Goal: Information Seeking & Learning: Check status

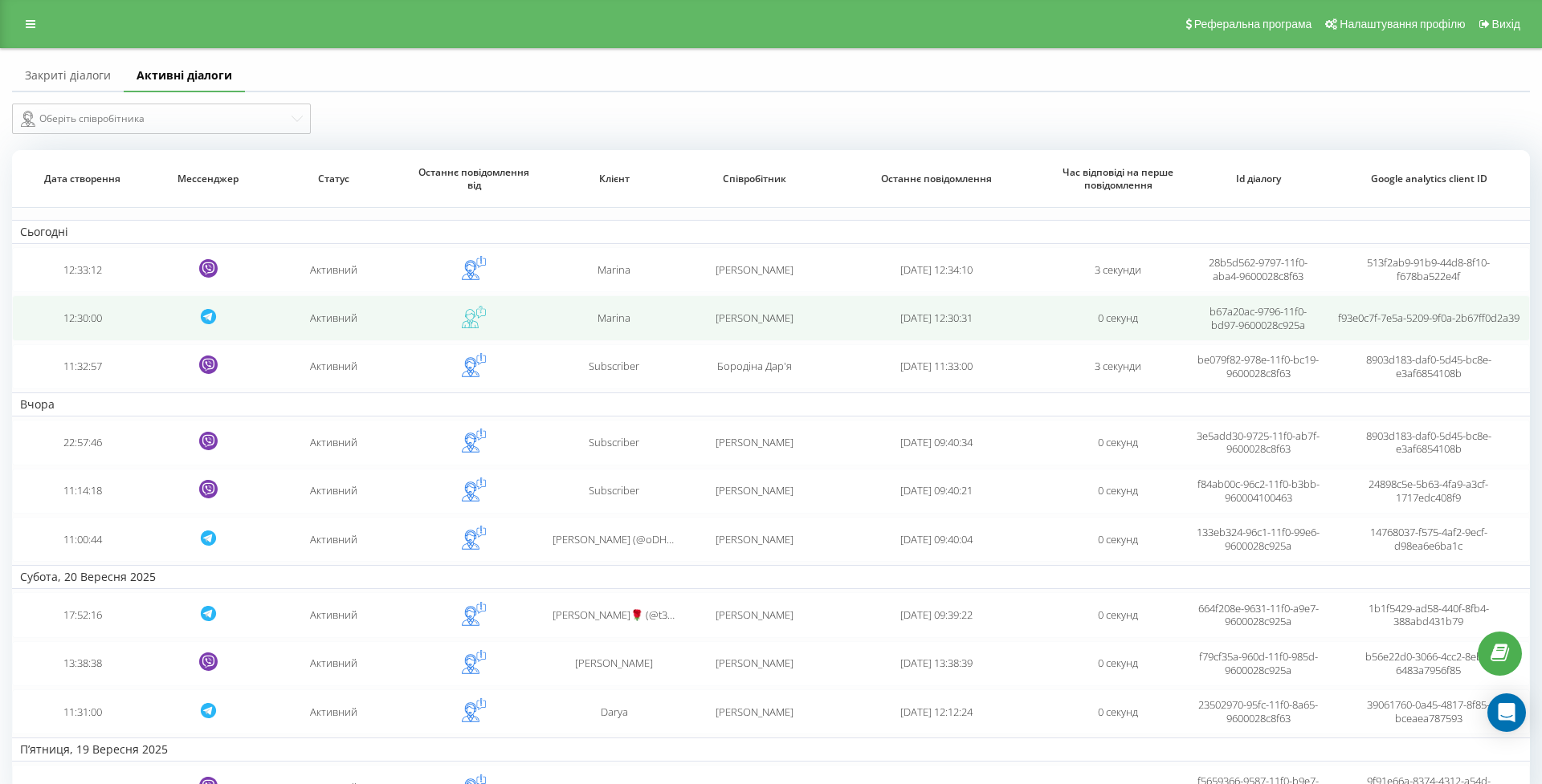
click at [113, 331] on td "12:30:00" at bounding box center [82, 317] width 139 height 45
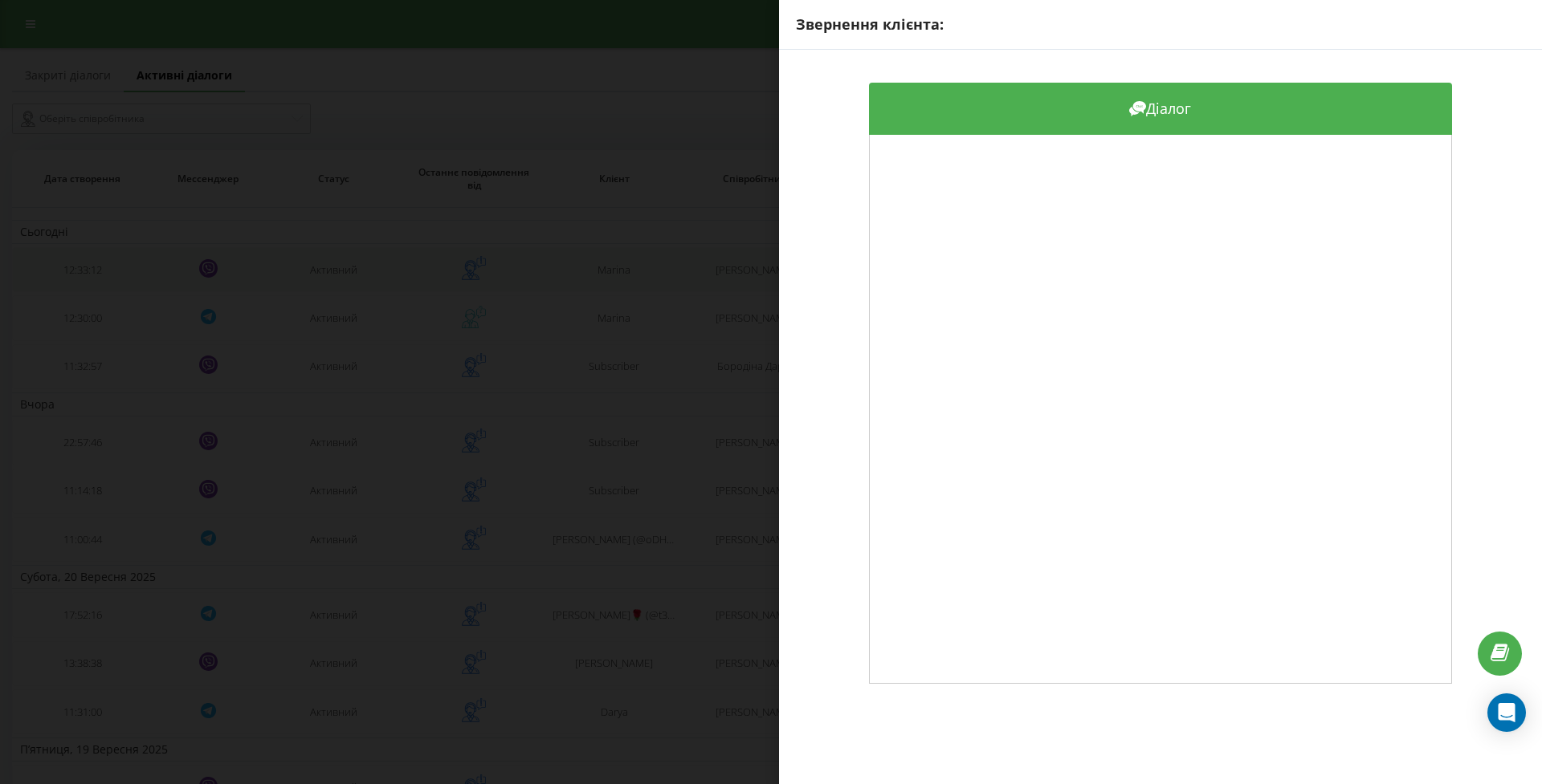
click at [130, 284] on div "Звернення клієнта: Діалог" at bounding box center [771, 392] width 1542 height 784
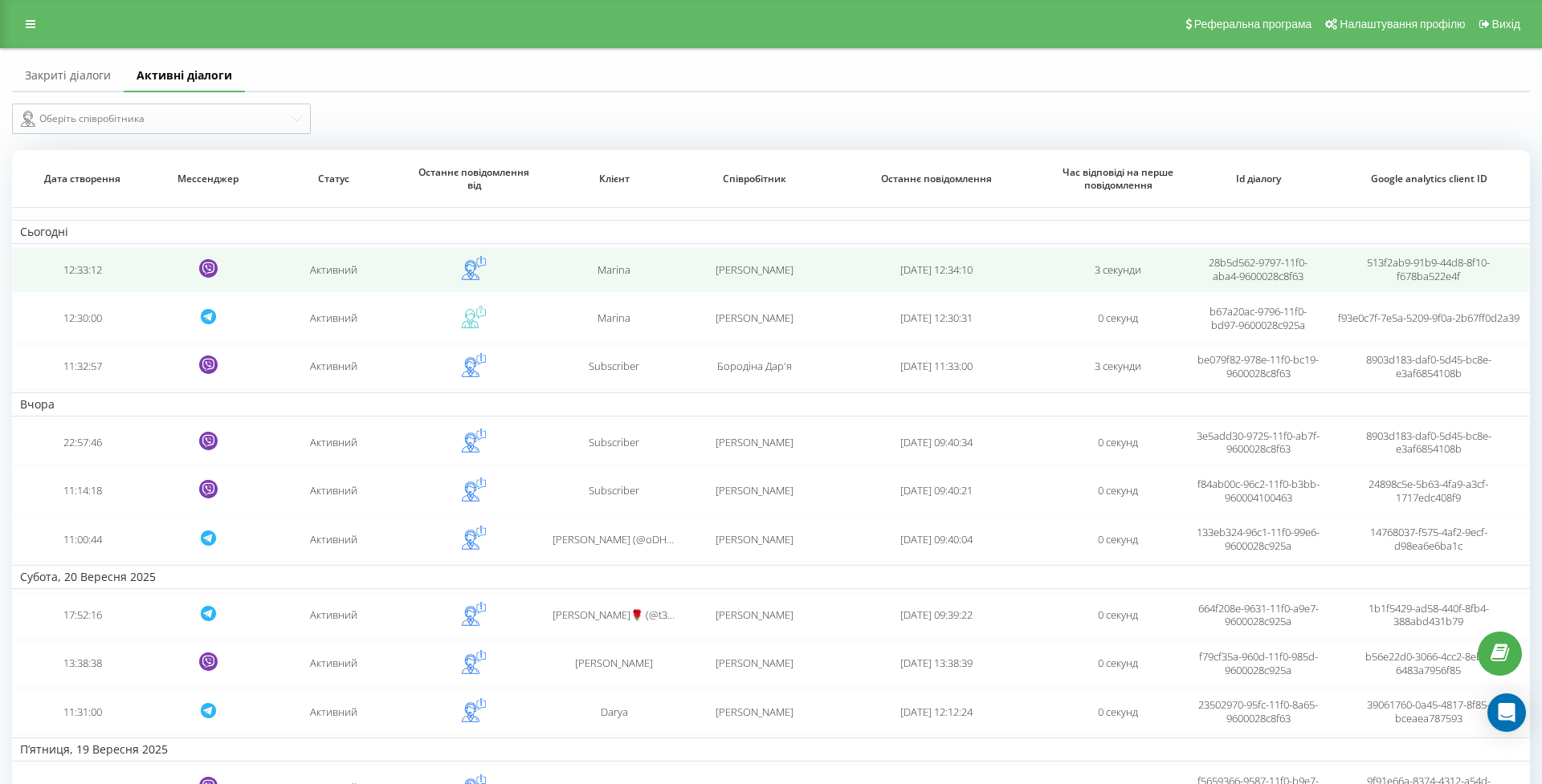
click at [67, 281] on td "12:33:12" at bounding box center [82, 269] width 139 height 45
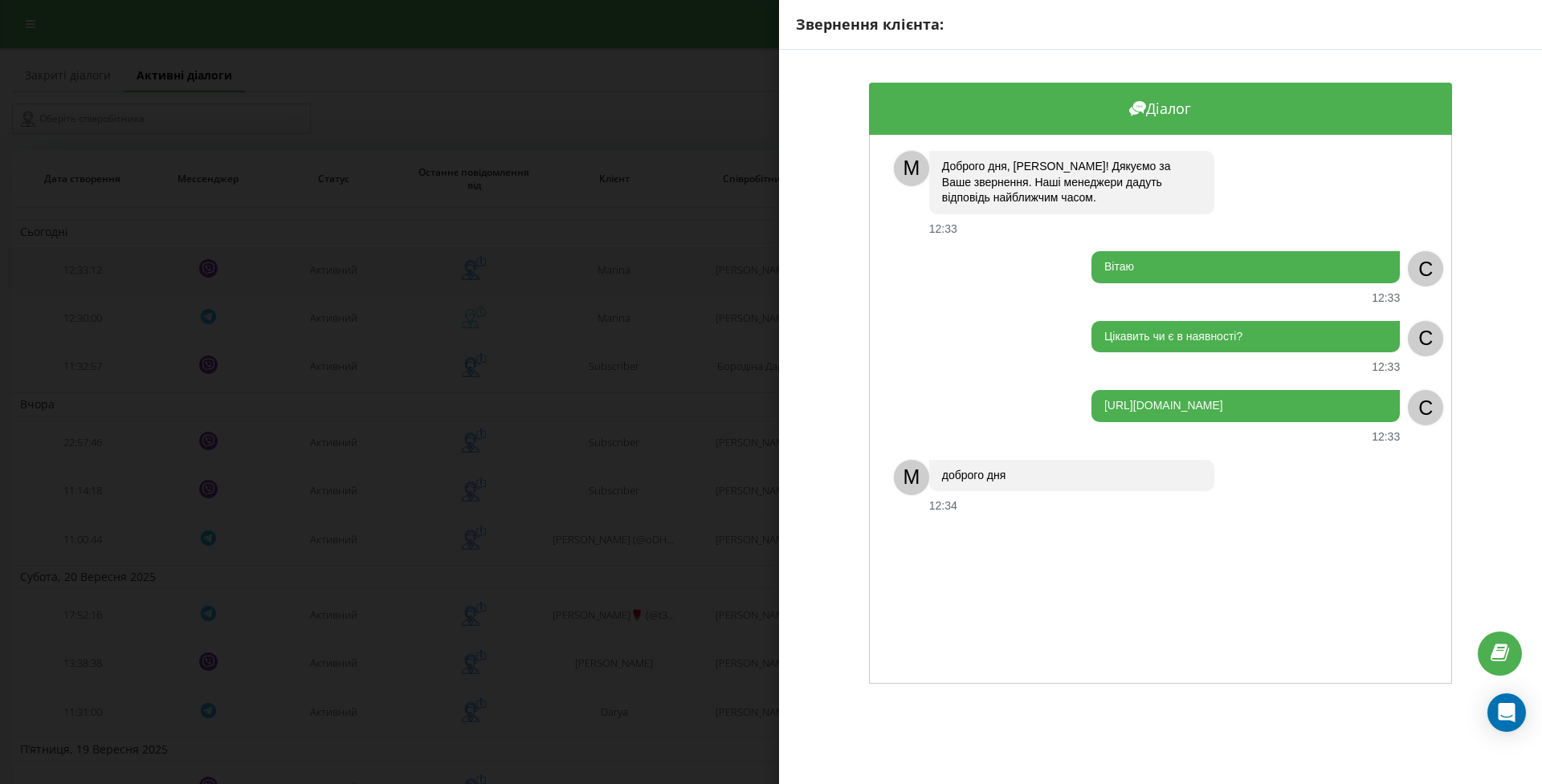
click at [67, 281] on div "Звернення клієнта: Діалог M Доброго дня, Marina! Дякуємо за Ваше звернення. Наш…" at bounding box center [771, 392] width 1542 height 784
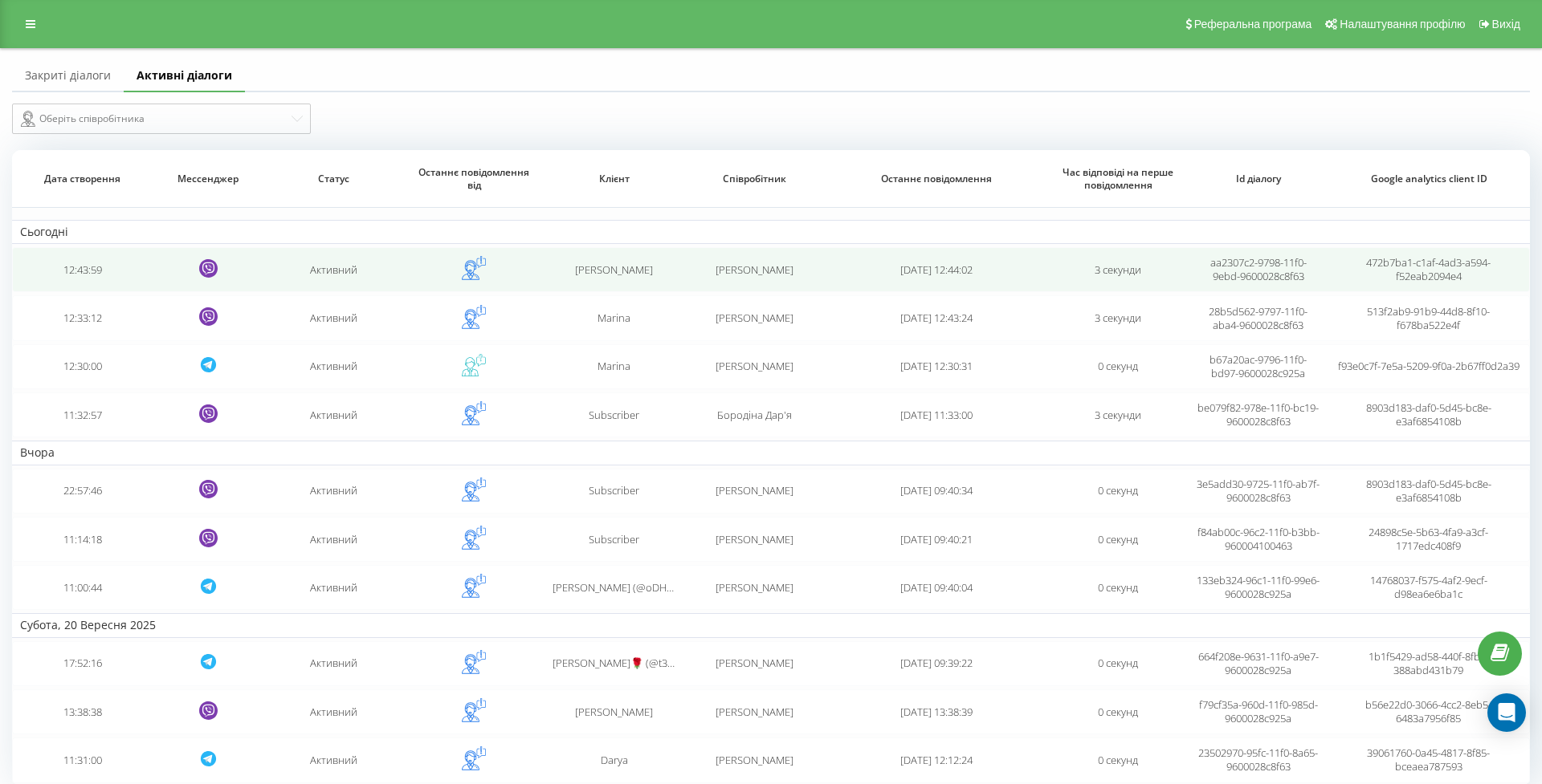
click at [88, 287] on td "12:43:59" at bounding box center [82, 269] width 139 height 45
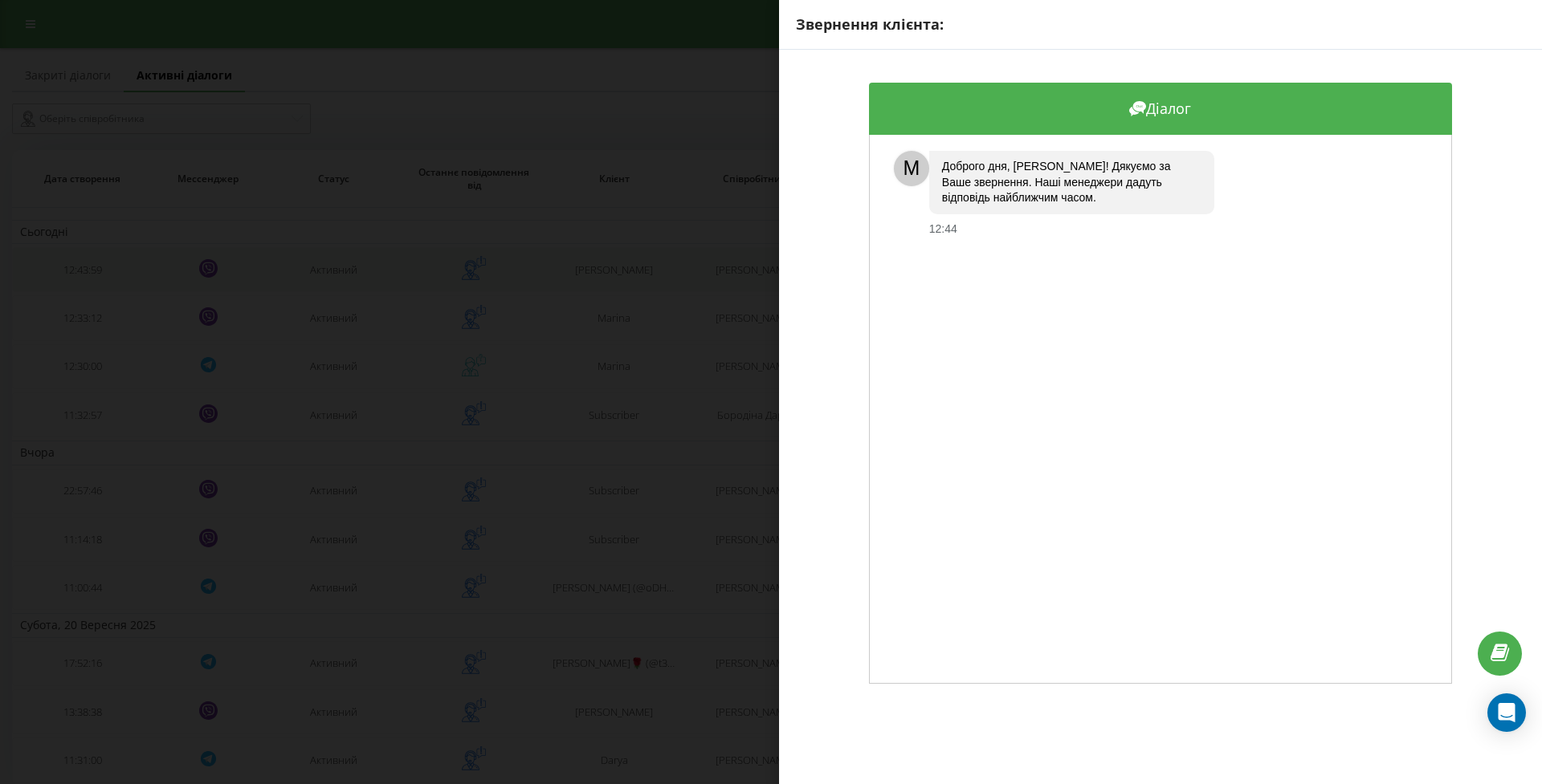
click at [88, 287] on div "Звернення клієнта: Діалог M Доброго дня, [PERSON_NAME]! Дякуємо за Ваше звернен…" at bounding box center [771, 392] width 1542 height 784
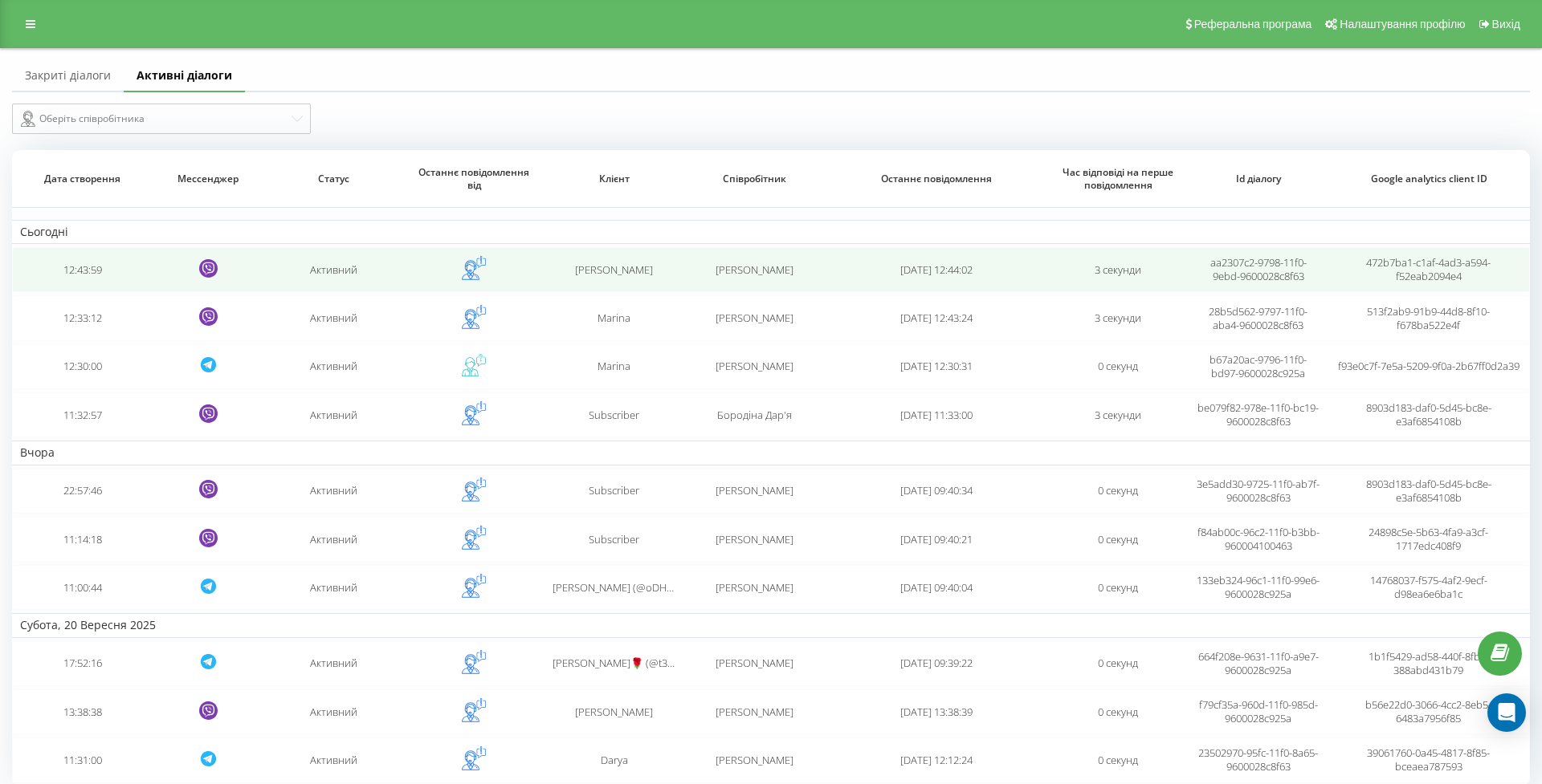
click at [88, 287] on td "12:43:59" at bounding box center [82, 269] width 139 height 45
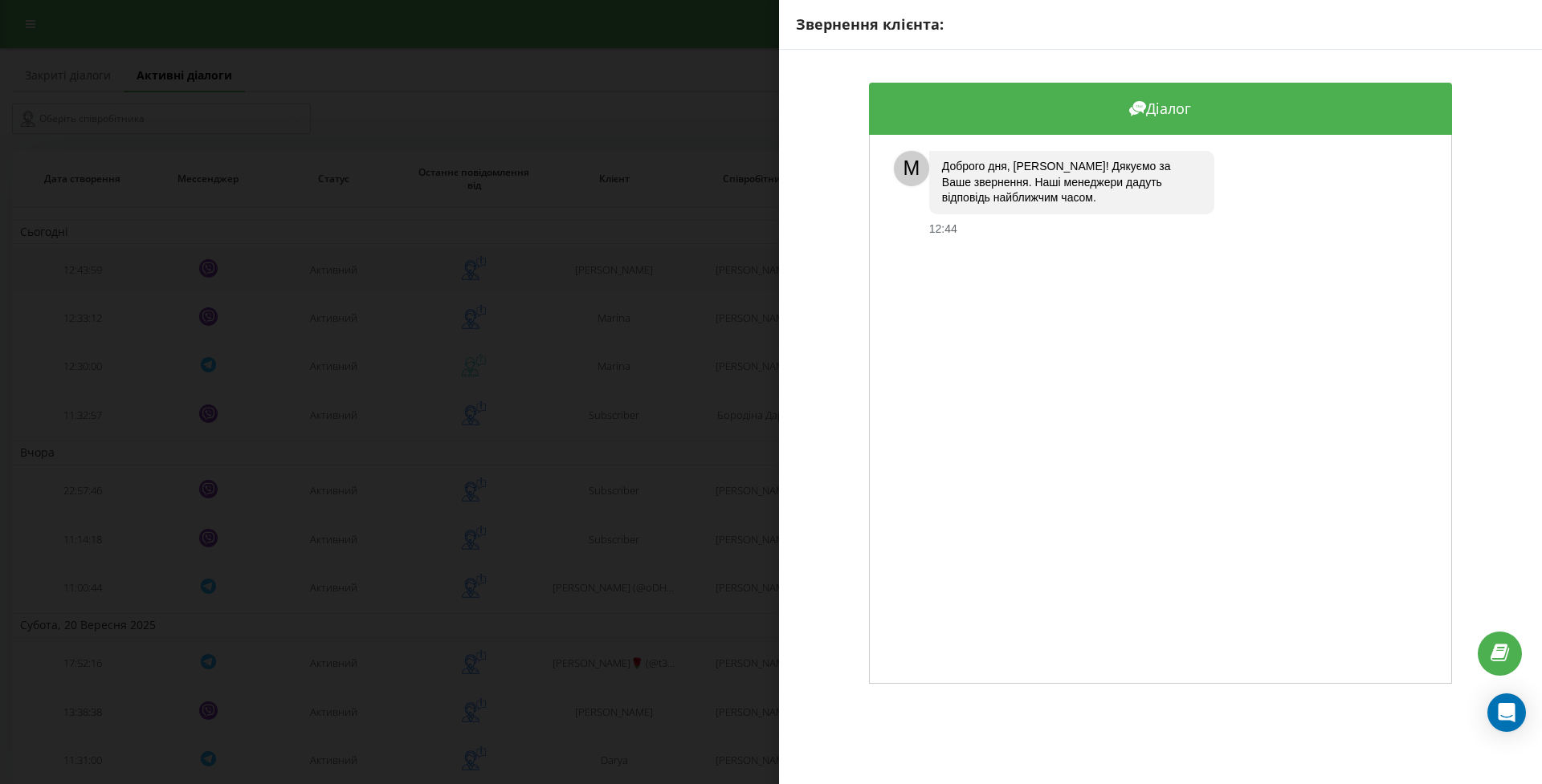
click at [88, 287] on div "Звернення клієнта: Діалог M Доброго дня, [PERSON_NAME]! Дякуємо за Ваше звернен…" at bounding box center [771, 392] width 1542 height 784
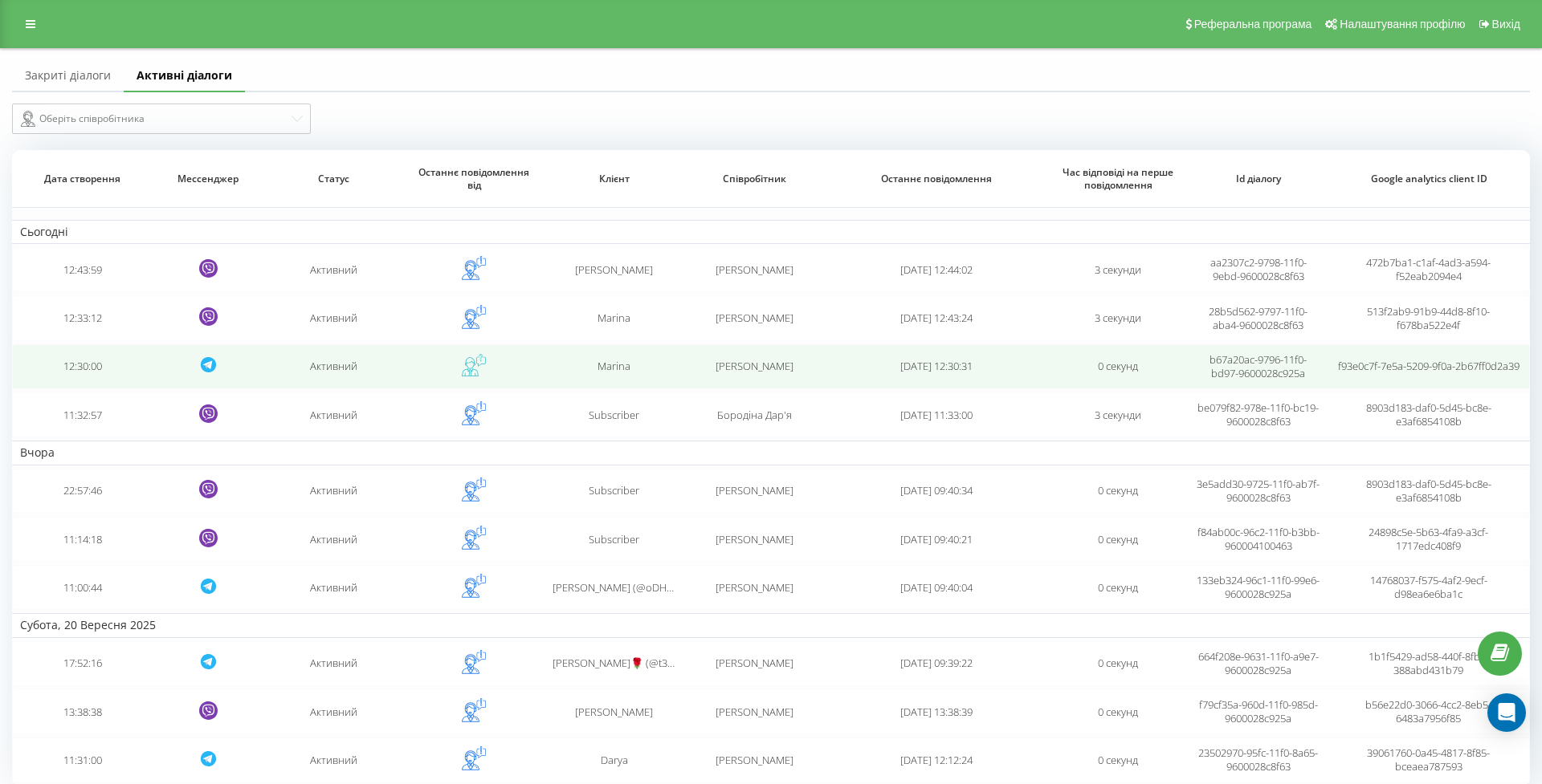
click at [80, 374] on td "12:30:00" at bounding box center [82, 367] width 139 height 45
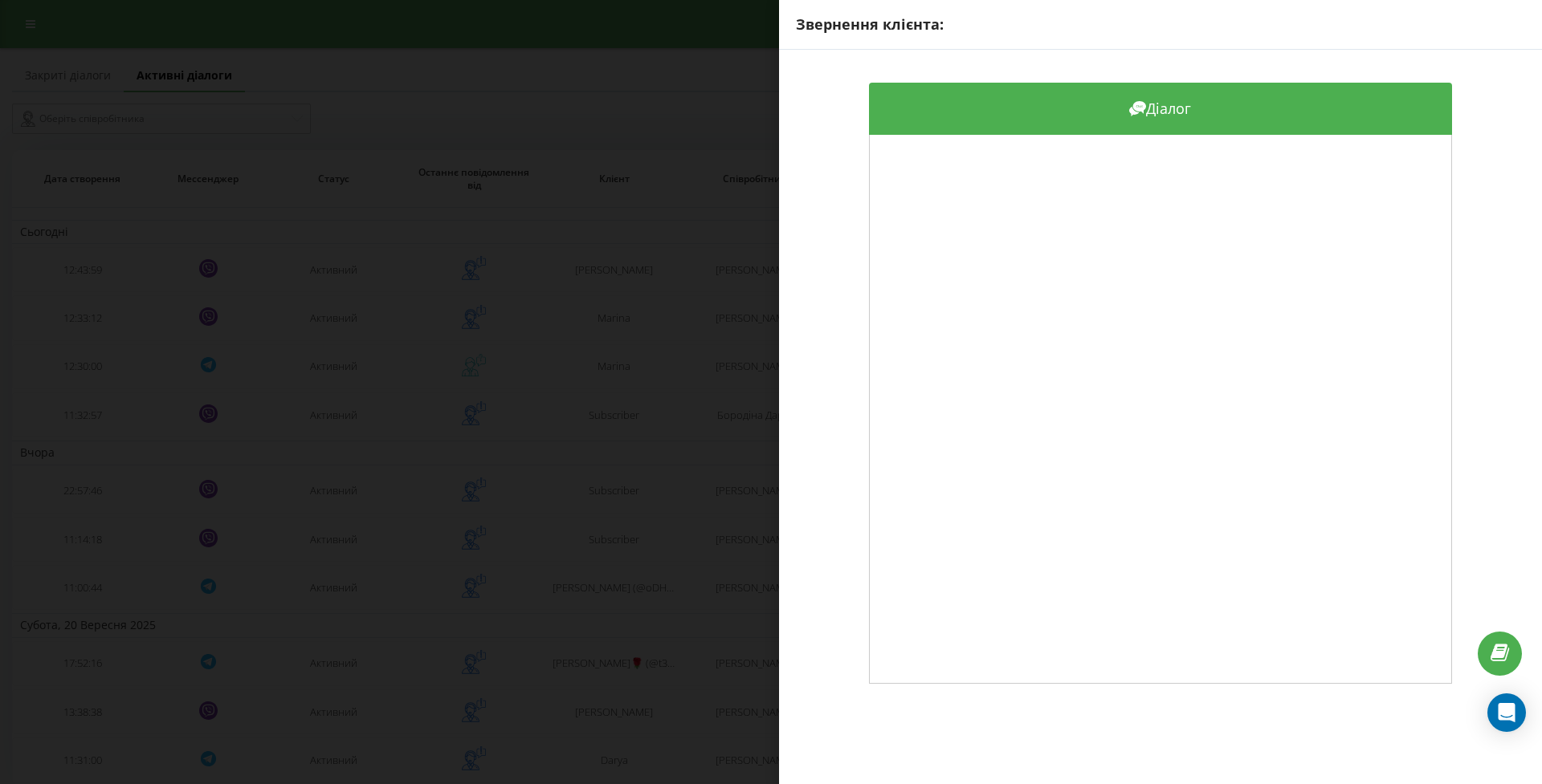
click at [84, 375] on div "Звернення клієнта: Діалог" at bounding box center [771, 392] width 1542 height 784
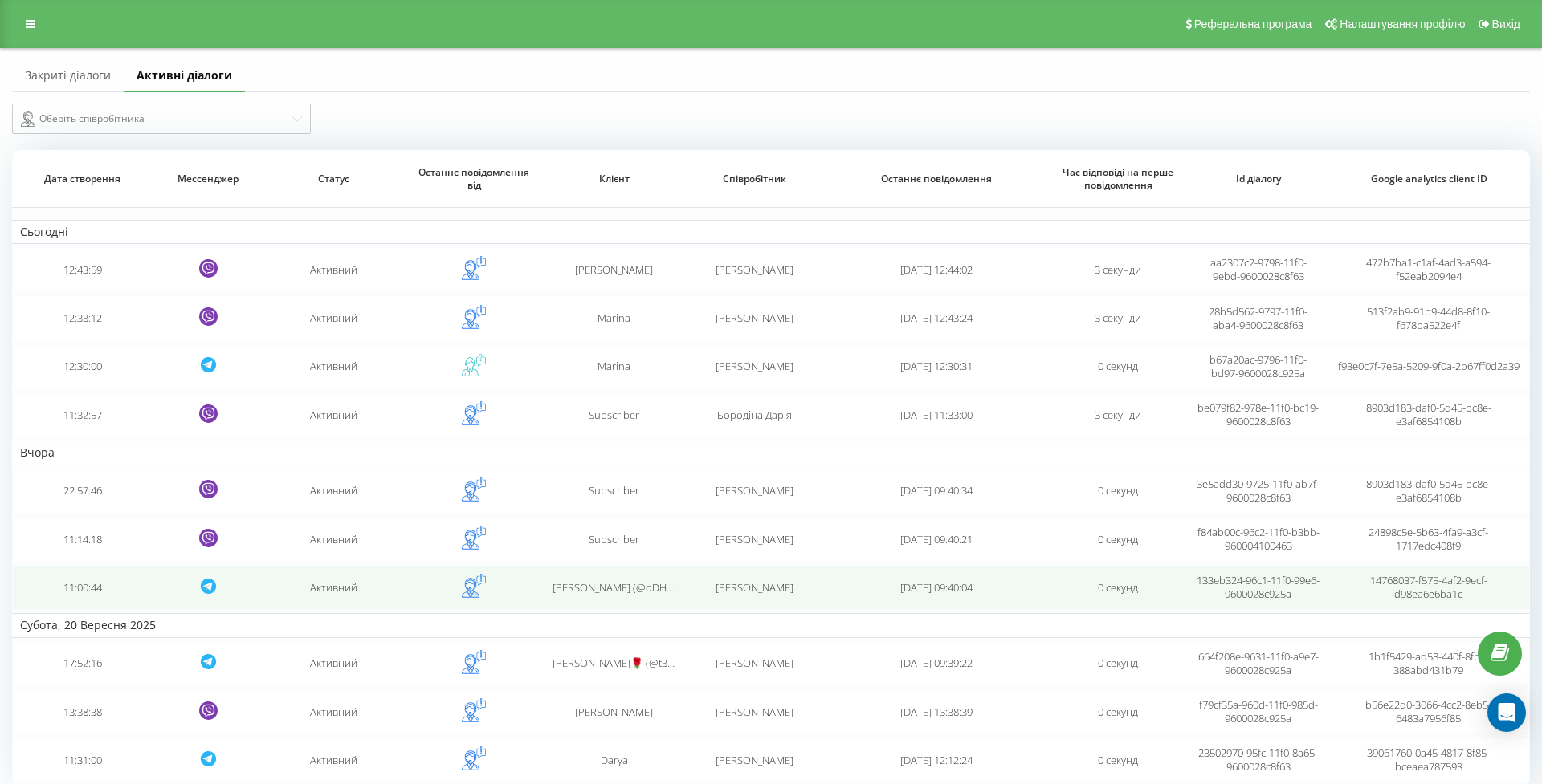
click at [82, 586] on td "11:00:44" at bounding box center [82, 587] width 139 height 45
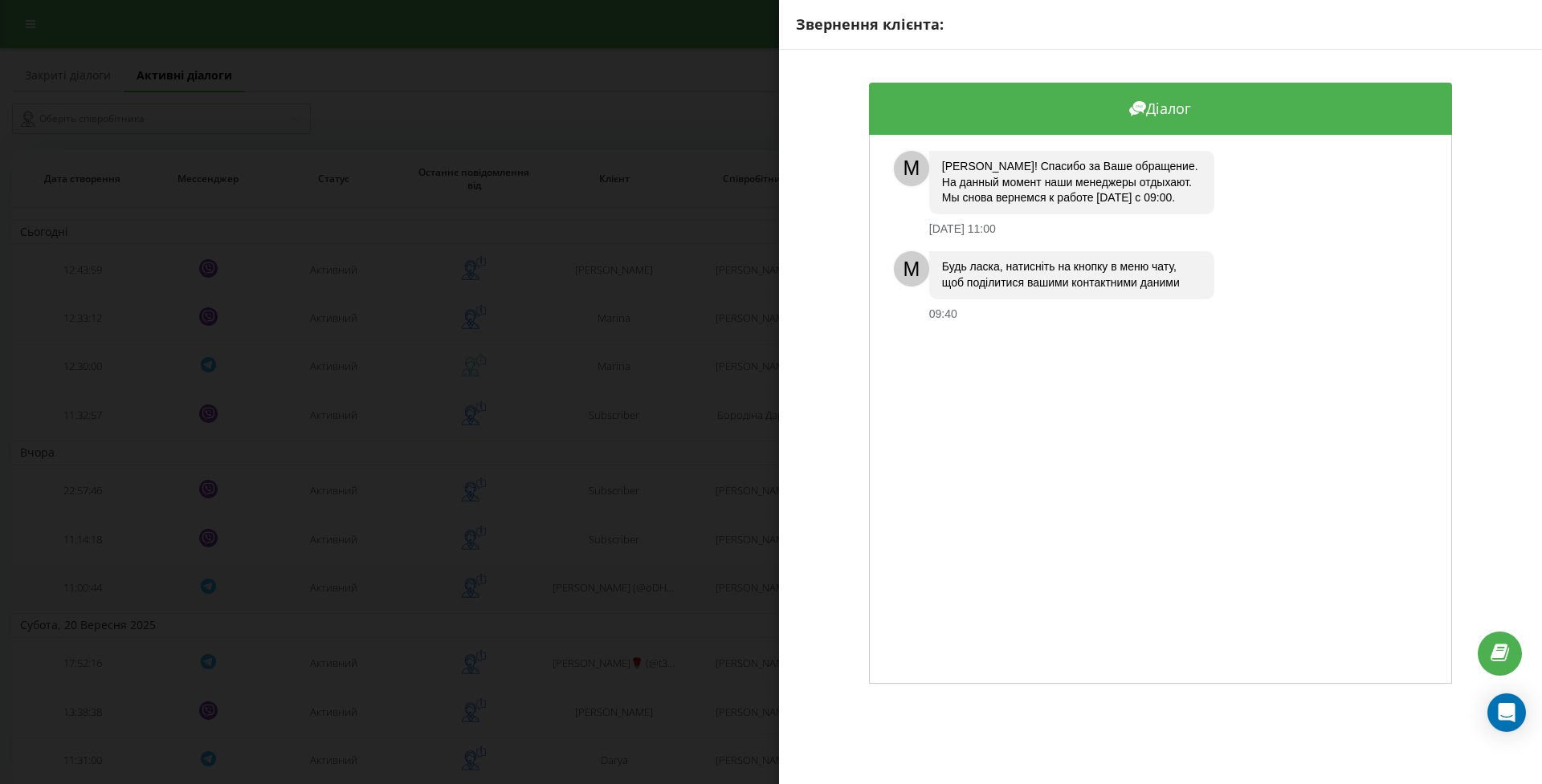
click at [82, 586] on div "Звернення клієнта: Діалог M [PERSON_NAME]! Спасибо за Ваше обращение. На данный…" at bounding box center [771, 392] width 1542 height 784
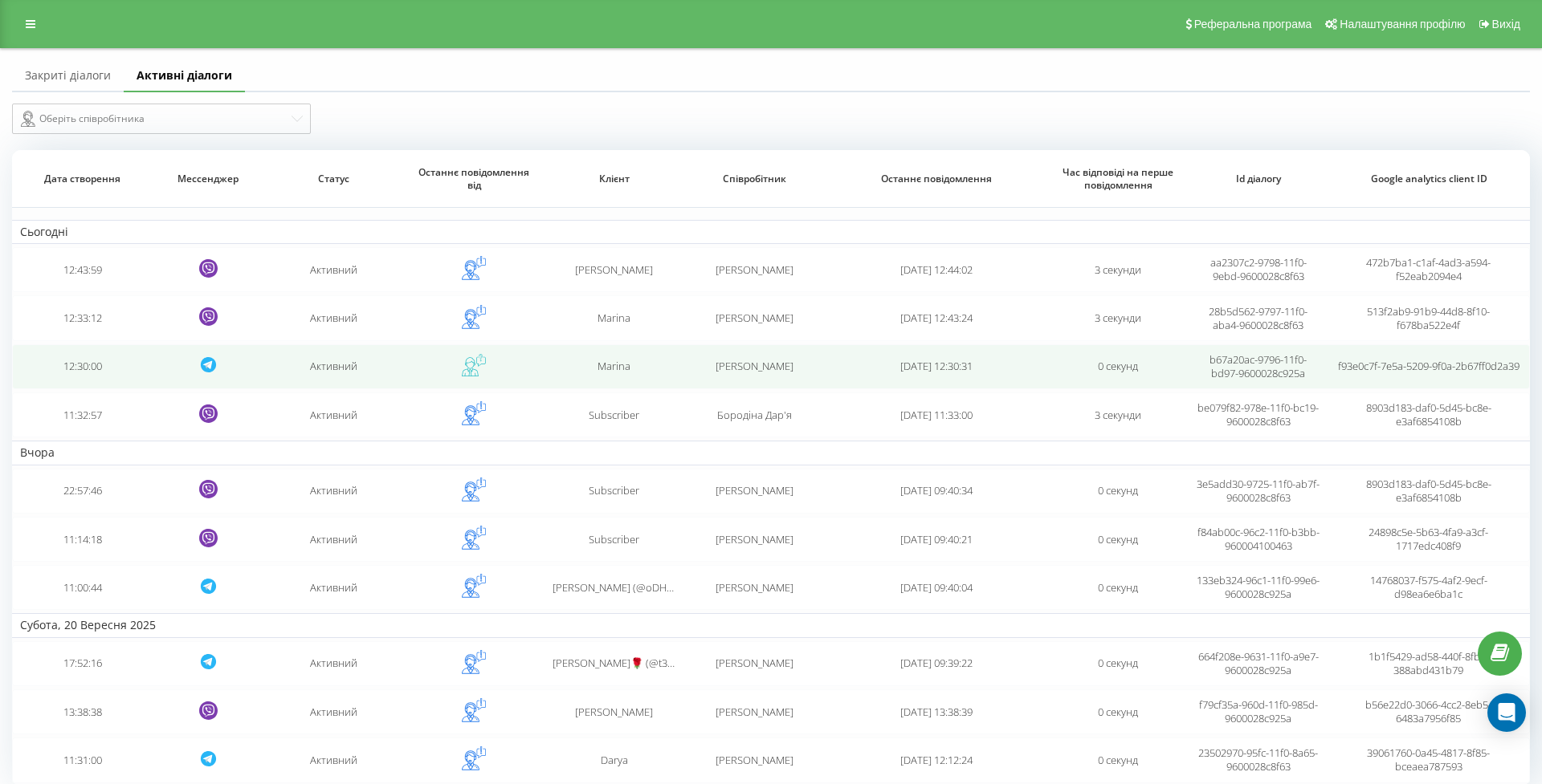
click at [110, 387] on td "12:30:00" at bounding box center [82, 367] width 139 height 45
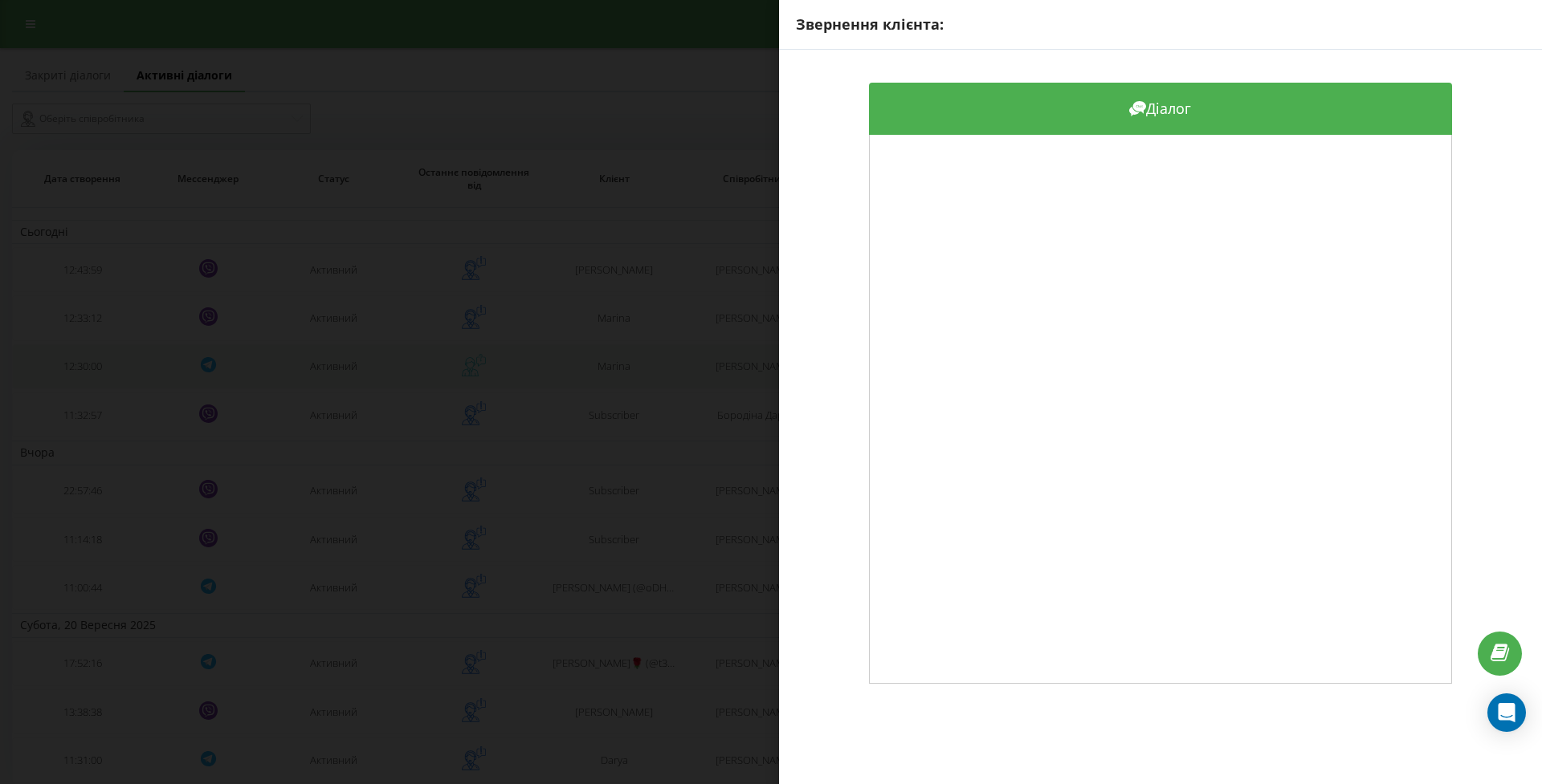
click at [110, 387] on div "Звернення клієнта: Діалог" at bounding box center [771, 392] width 1542 height 784
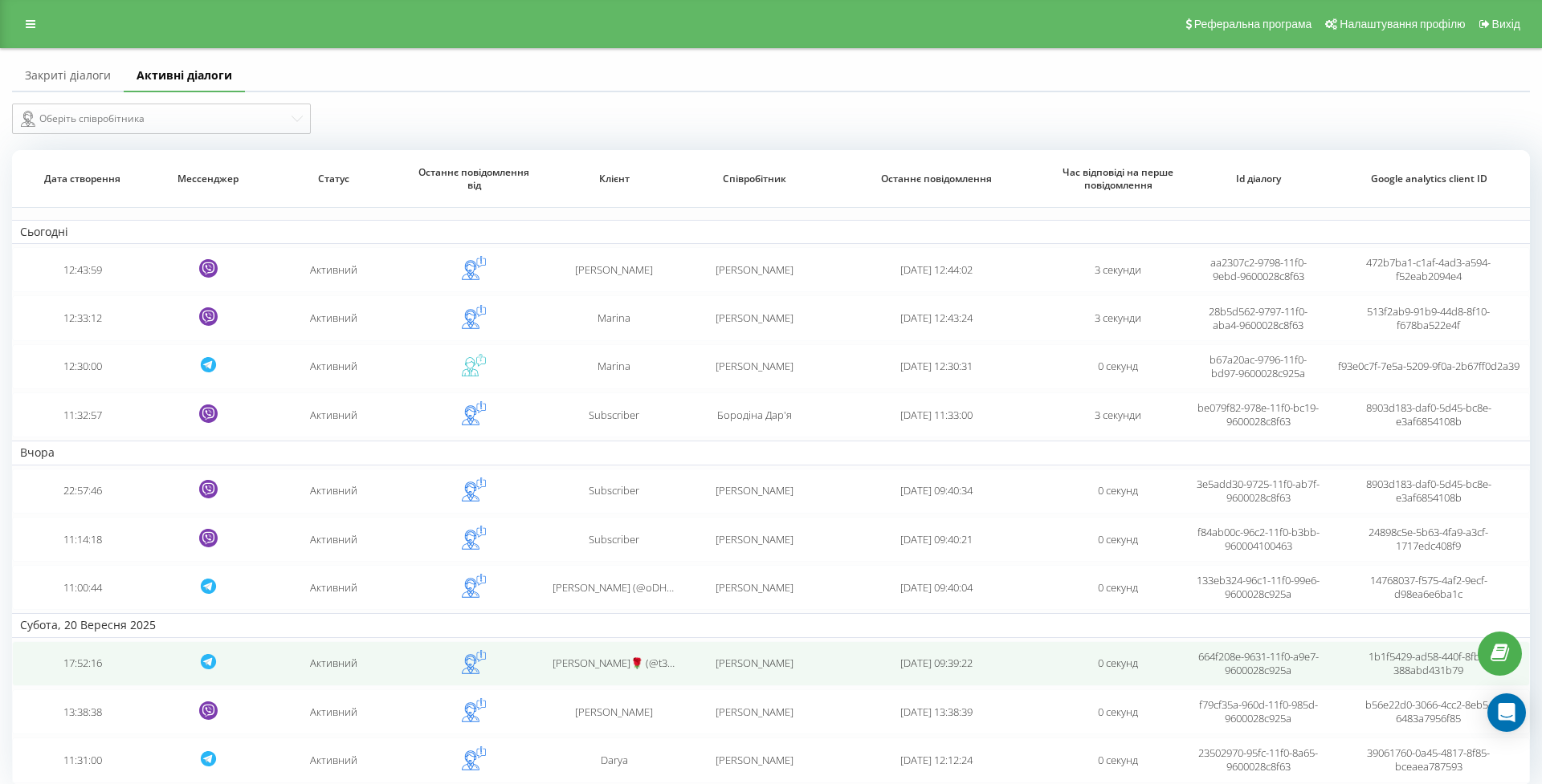
click at [111, 680] on td "17:52:16" at bounding box center [82, 663] width 139 height 45
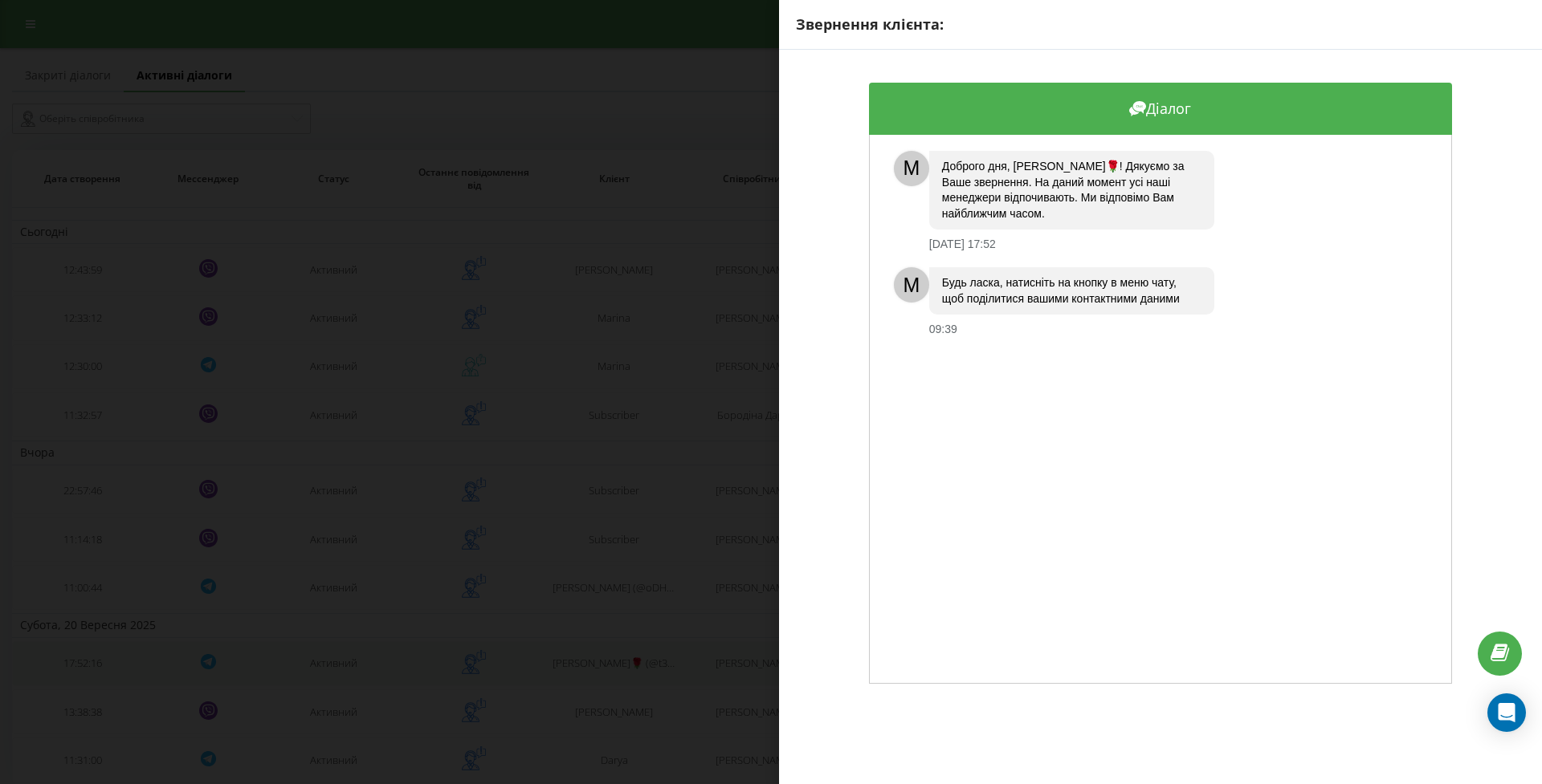
click at [111, 680] on div "Звернення клієнта: Діалог M Доброго дня, [PERSON_NAME]🌹! Дякуємо за Ваше зверне…" at bounding box center [771, 392] width 1542 height 784
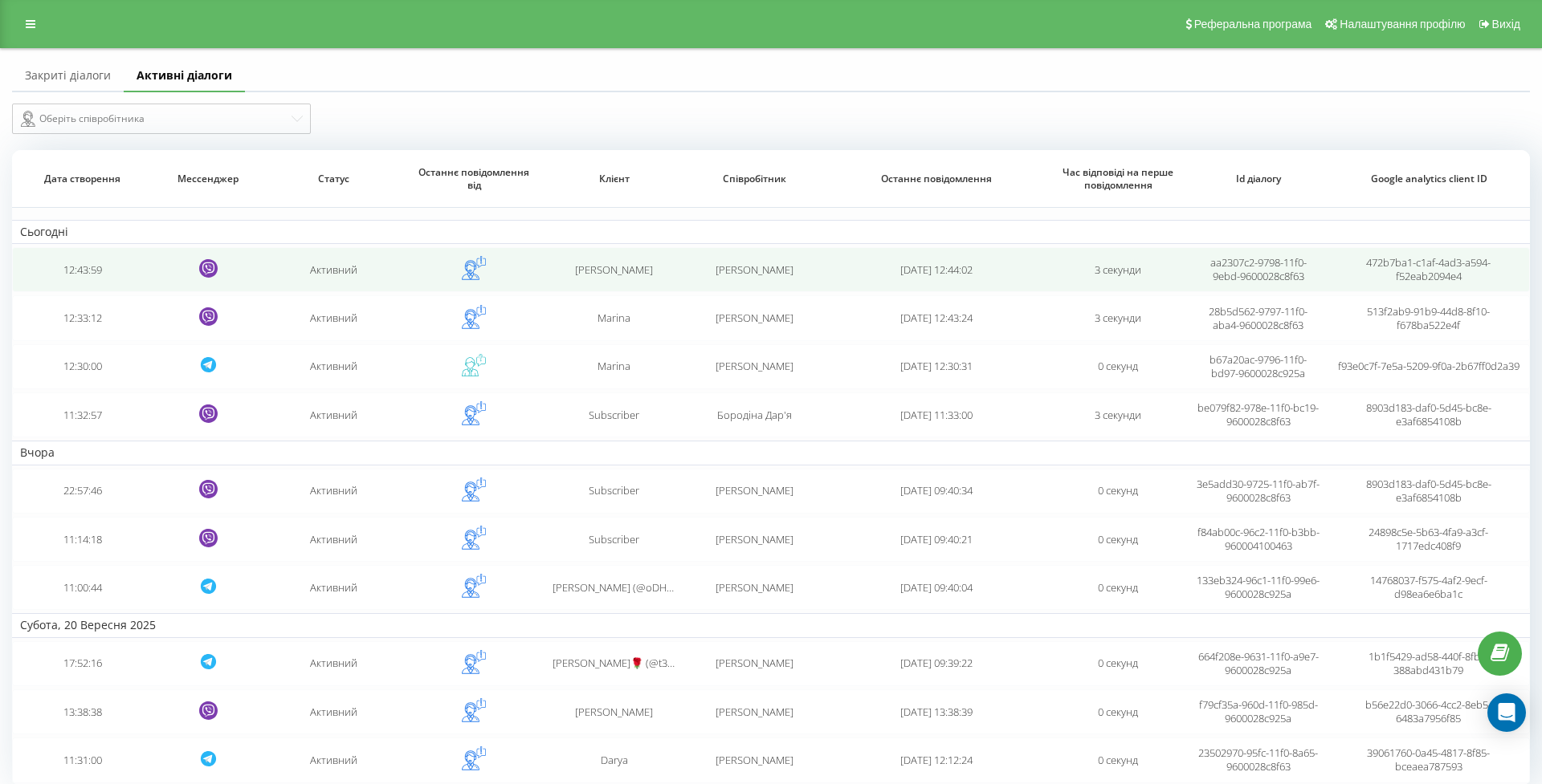
click at [125, 289] on td "12:43:59" at bounding box center [82, 269] width 139 height 45
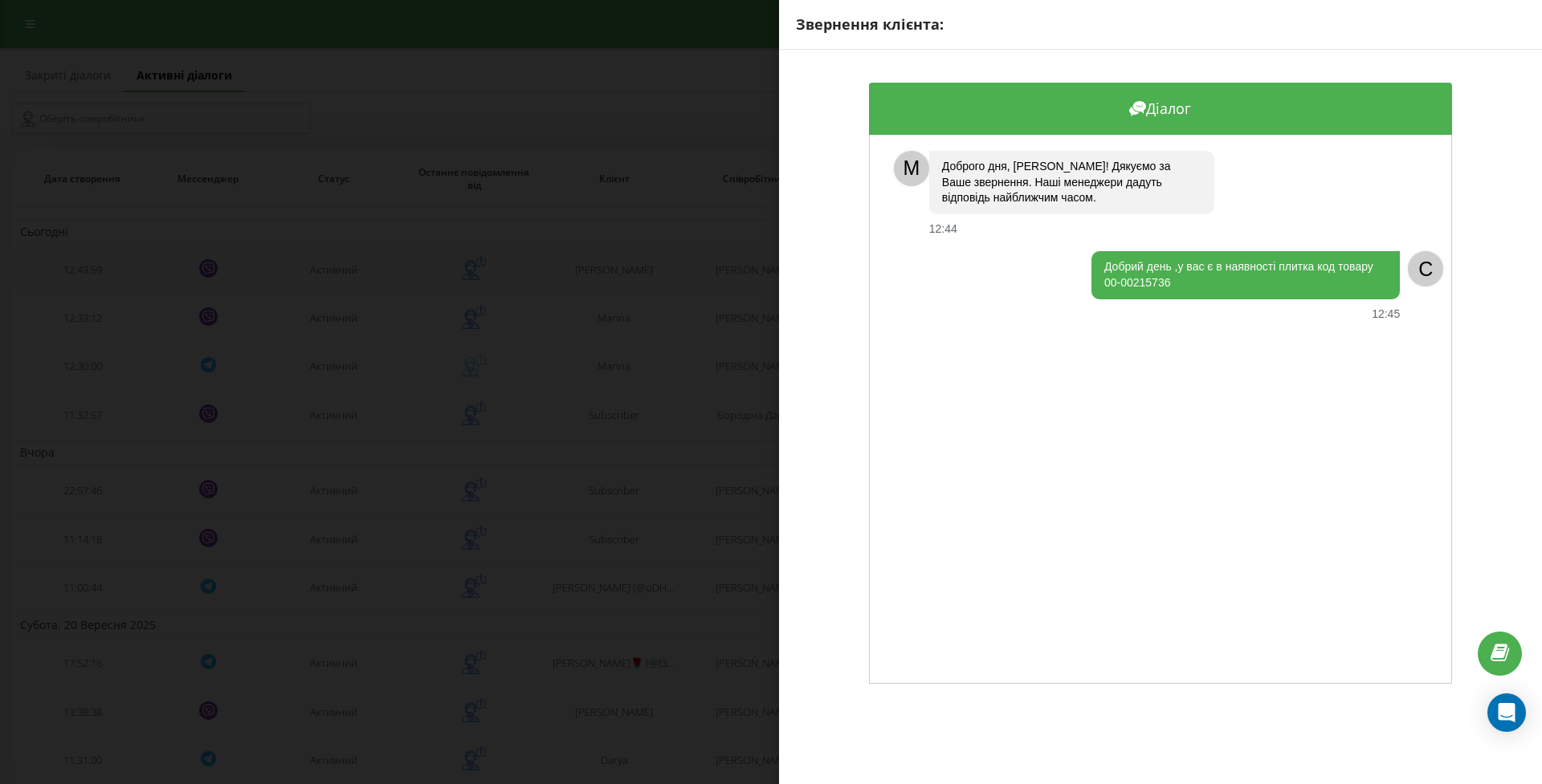
click at [125, 289] on div "Звернення клієнта: Діалог M Доброго дня, [PERSON_NAME]! Дякуємо за Ваше звернен…" at bounding box center [771, 392] width 1542 height 784
